Goal: Navigation & Orientation: Find specific page/section

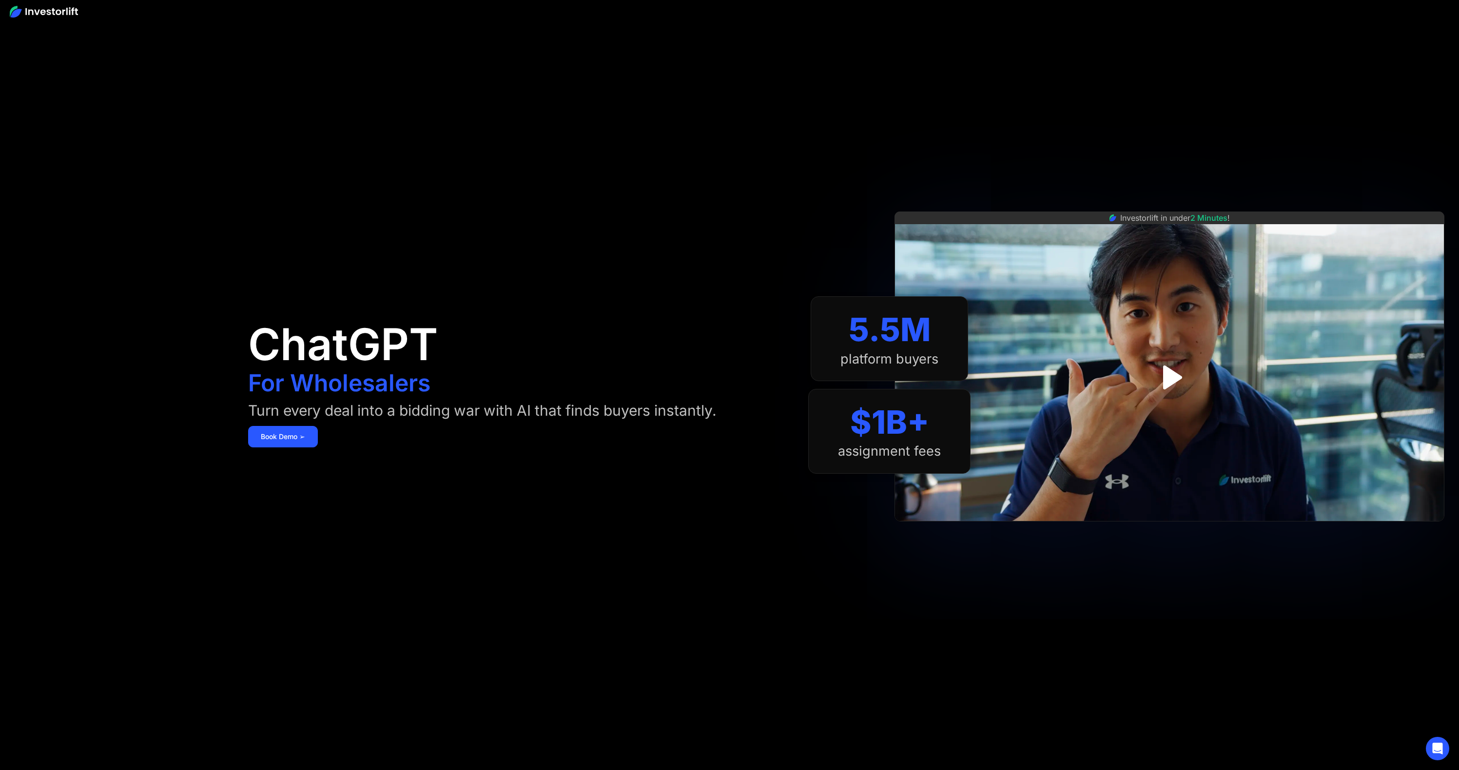
click at [64, 11] on img at bounding box center [44, 12] width 68 height 12
click at [46, 13] on img at bounding box center [44, 12] width 68 height 12
